Goal: Task Accomplishment & Management: Use online tool/utility

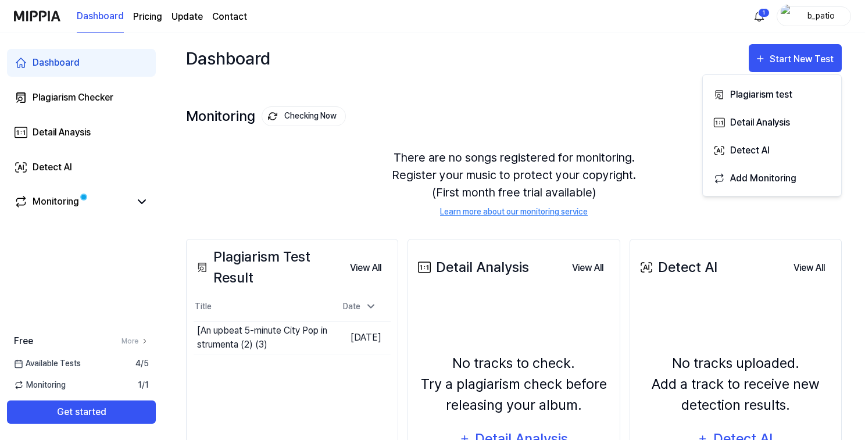
scroll to position [2457, 0]
click at [760, 94] on div "Plagiarism test" at bounding box center [780, 94] width 101 height 15
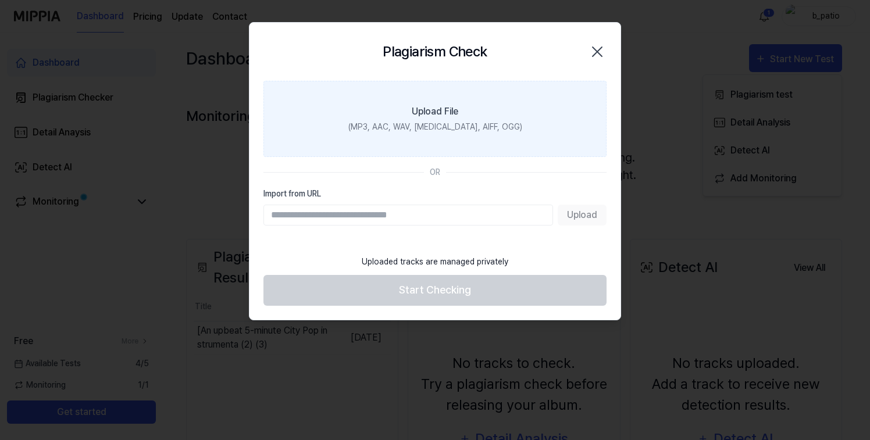
click at [438, 113] on div "Upload File" at bounding box center [435, 112] width 47 height 14
click at [0, 0] on input "Upload File (MP3, AAC, WAV, [MEDICAL_DATA], AIFF, OGG)" at bounding box center [0, 0] width 0 height 0
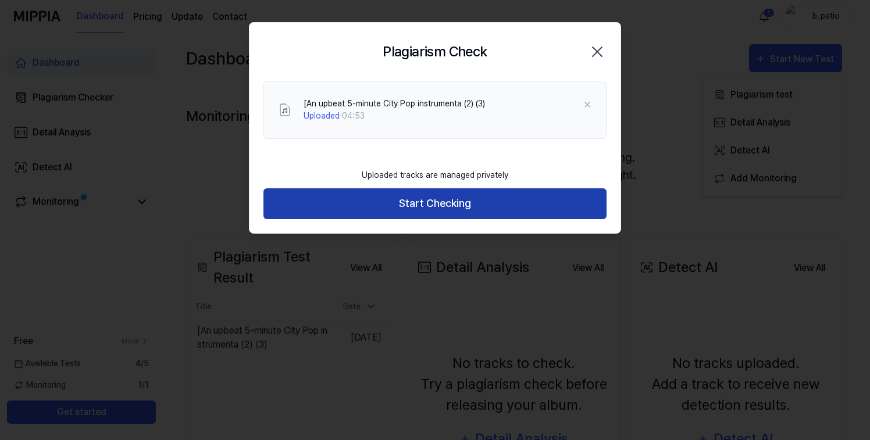
click at [438, 211] on button "Start Checking" at bounding box center [434, 203] width 343 height 31
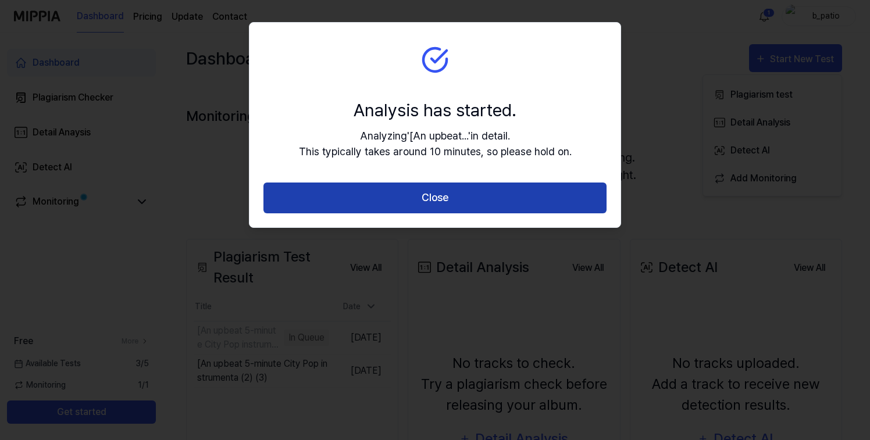
click at [438, 198] on button "Close" at bounding box center [434, 198] width 343 height 31
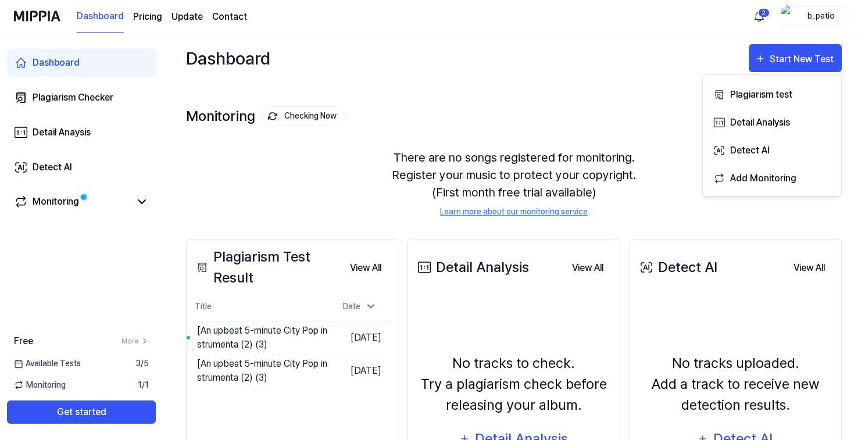
click at [351, 213] on div "There are no songs registered for monitoring. Register your music to protect yo…" at bounding box center [514, 183] width 656 height 97
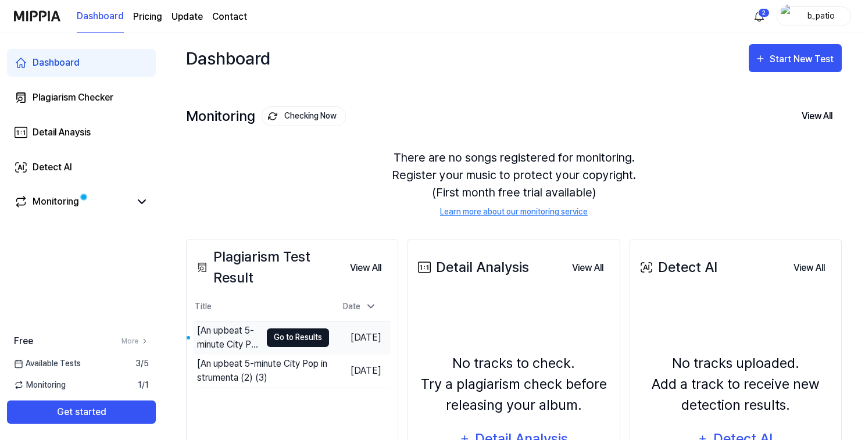
click at [273, 338] on button "Go to Results" at bounding box center [298, 338] width 62 height 19
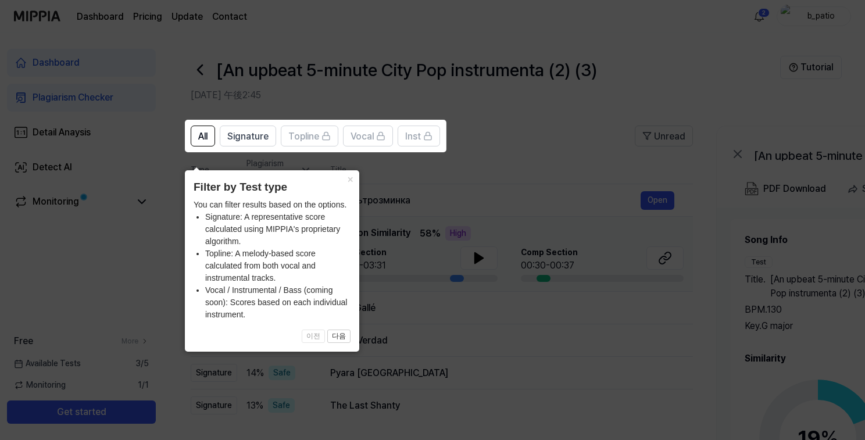
click at [538, 134] on icon at bounding box center [435, 220] width 870 height 440
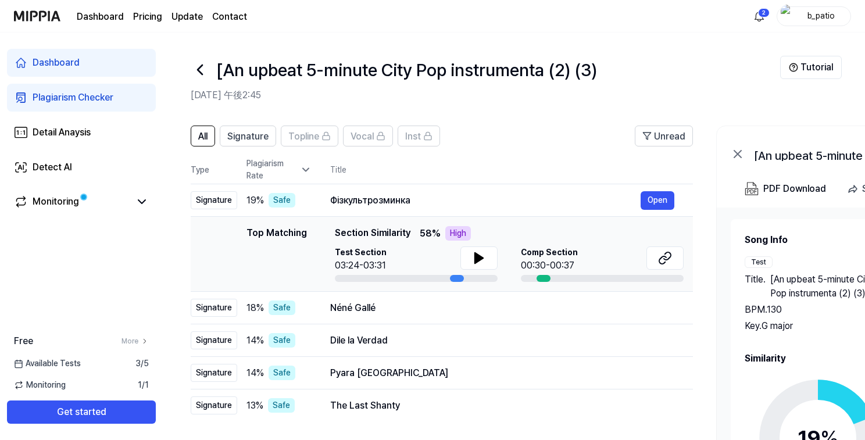
click at [491, 173] on th "Title" at bounding box center [511, 170] width 363 height 28
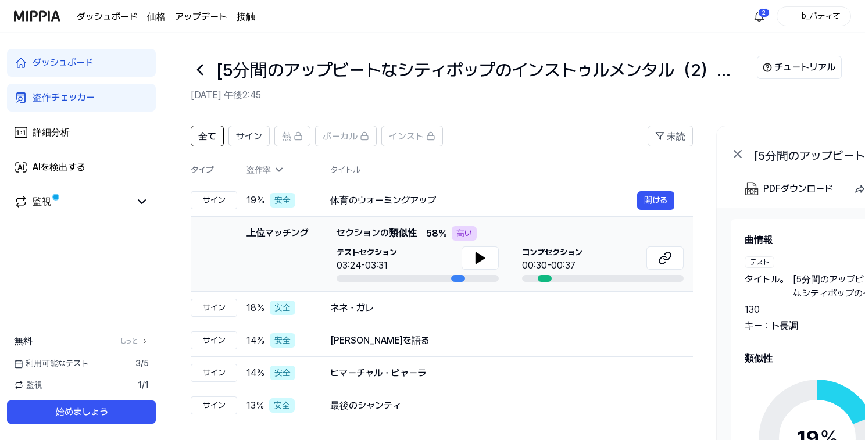
click at [504, 128] on header "全て サイン 熱 ボーカル インスト 未読" at bounding box center [442, 141] width 502 height 30
click at [509, 131] on header "全て サイン 熱 ボーカル インスト 未読" at bounding box center [442, 141] width 502 height 30
click at [74, 102] on font "盗作チェッカー" at bounding box center [64, 97] width 62 height 11
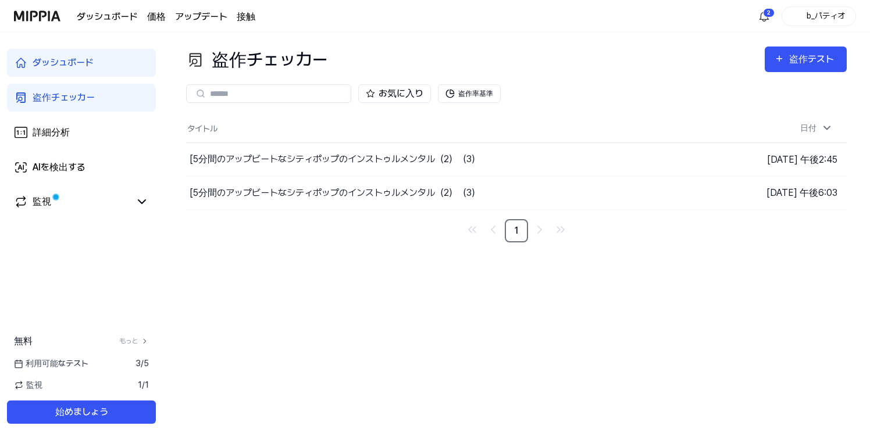
click at [609, 42] on div "盗作チェッカー 盗作テスト 盗作チェッカー 詳細分析 AIを検出する お気に入り 盗作率基準 タイトル 日付 [5分間のアップビートなシティポップのインストゥ…" at bounding box center [516, 237] width 707 height 408
